Goal: Task Accomplishment & Management: Manage account settings

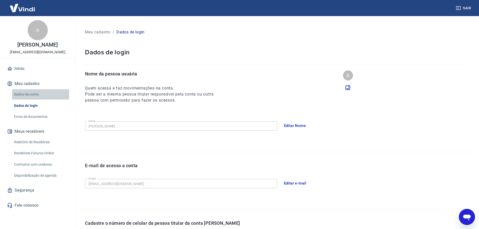
click at [29, 94] on link "Dados da conta" at bounding box center [40, 94] width 57 height 10
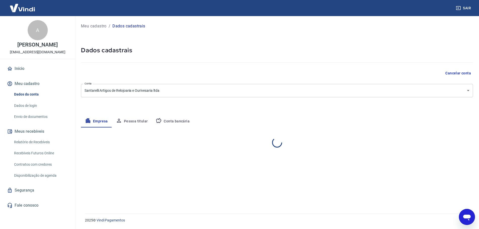
select select "SP"
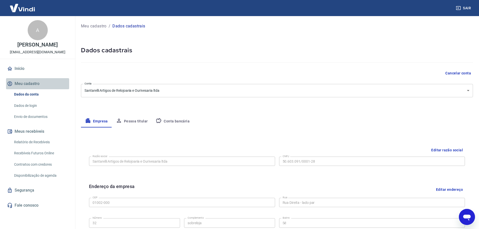
click at [23, 83] on button "Meu cadastro" at bounding box center [37, 83] width 63 height 11
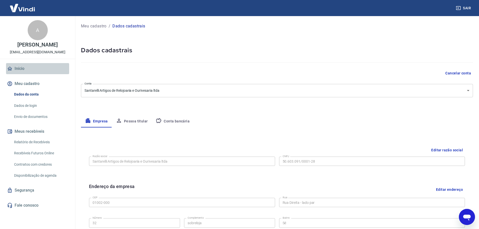
click at [21, 65] on link "Início" at bounding box center [37, 68] width 63 height 11
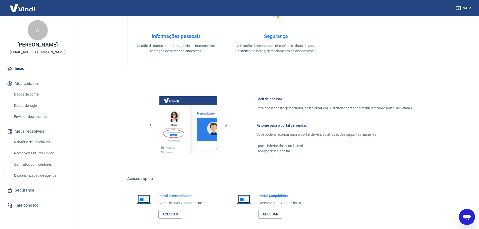
scroll to position [215, 0]
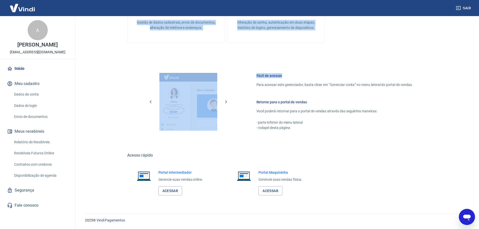
drag, startPoint x: 479, startPoint y: 121, endPoint x: 483, endPoint y: 66, distance: 54.7
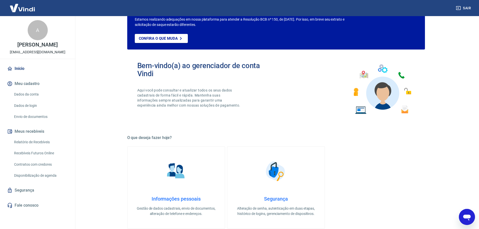
scroll to position [0, 0]
